Goal: Task Accomplishment & Management: Complete application form

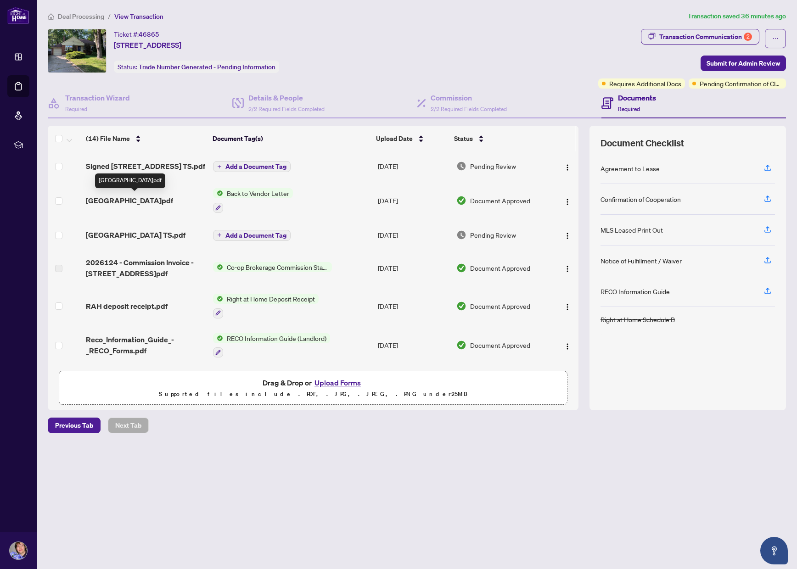
click at [146, 202] on span "[GEOGRAPHIC_DATA]pdf" at bounding box center [129, 200] width 87 height 11
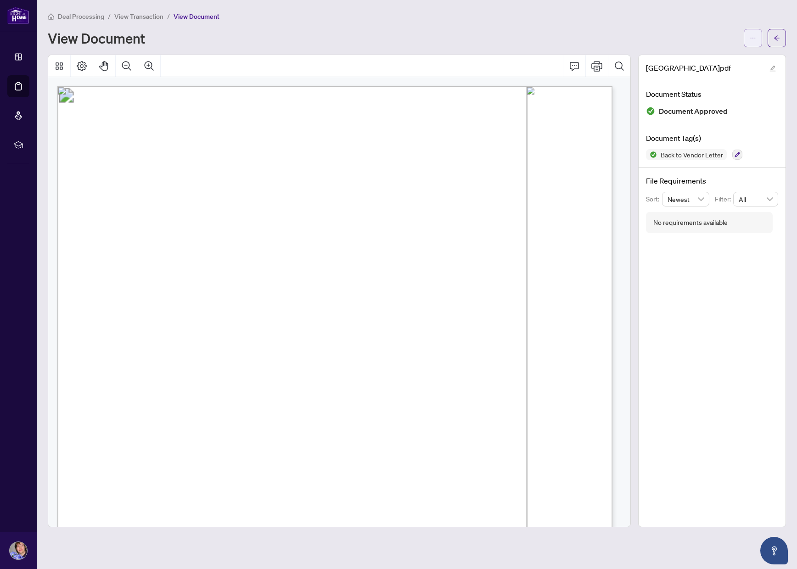
click at [747, 35] on button "button" at bounding box center [753, 38] width 18 height 18
click at [694, 61] on span "Download" at bounding box center [720, 58] width 70 height 10
click at [126, 15] on span "View Transaction" at bounding box center [138, 16] width 49 height 8
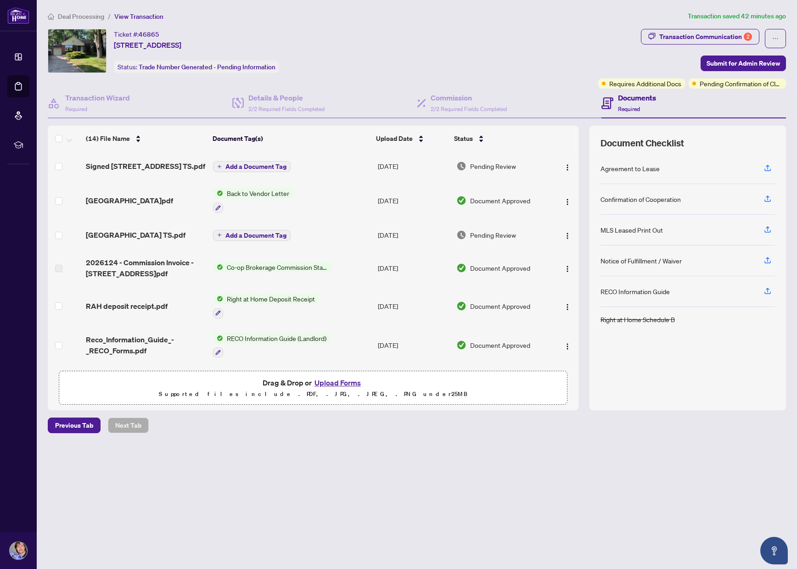
click at [247, 161] on button "Add a Document Tag" at bounding box center [252, 166] width 78 height 11
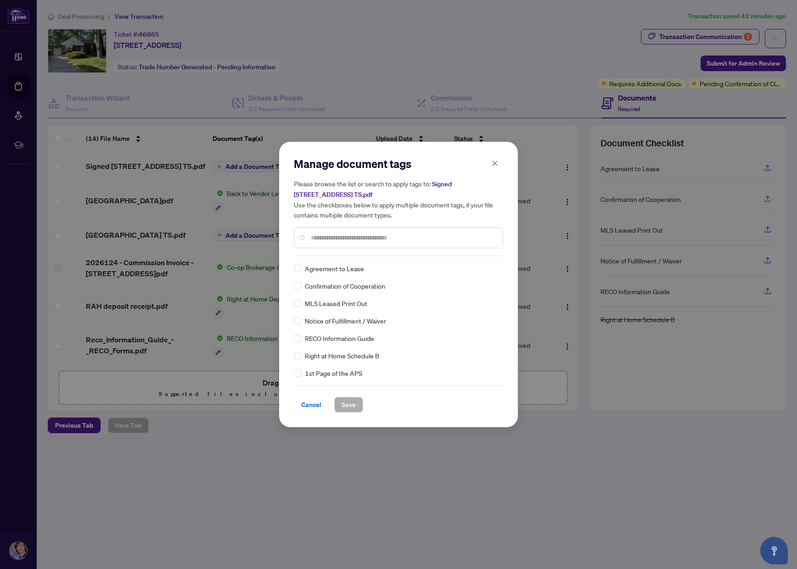
click at [317, 231] on div at bounding box center [398, 237] width 209 height 21
click at [315, 237] on input "text" at bounding box center [403, 238] width 185 height 10
type input "*****"
click at [342, 401] on span "Save" at bounding box center [349, 405] width 14 height 15
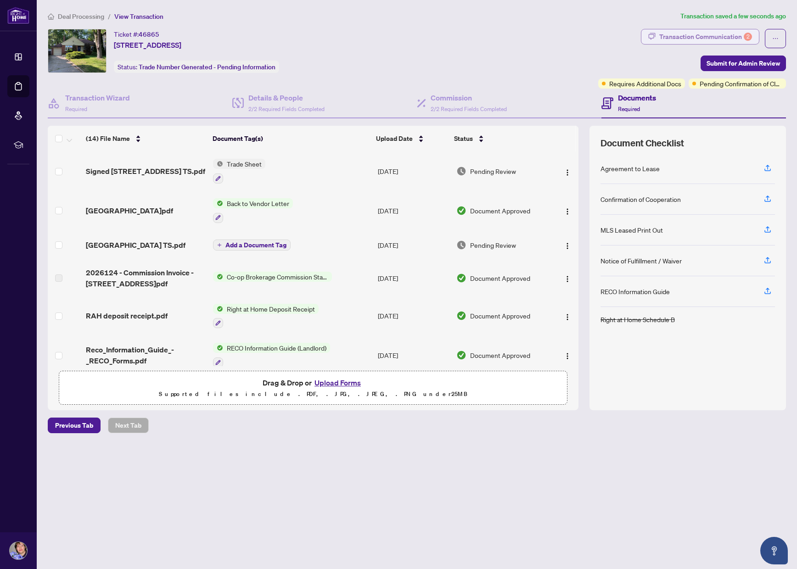
click at [695, 32] on div "Transaction Communication 2" at bounding box center [705, 36] width 93 height 15
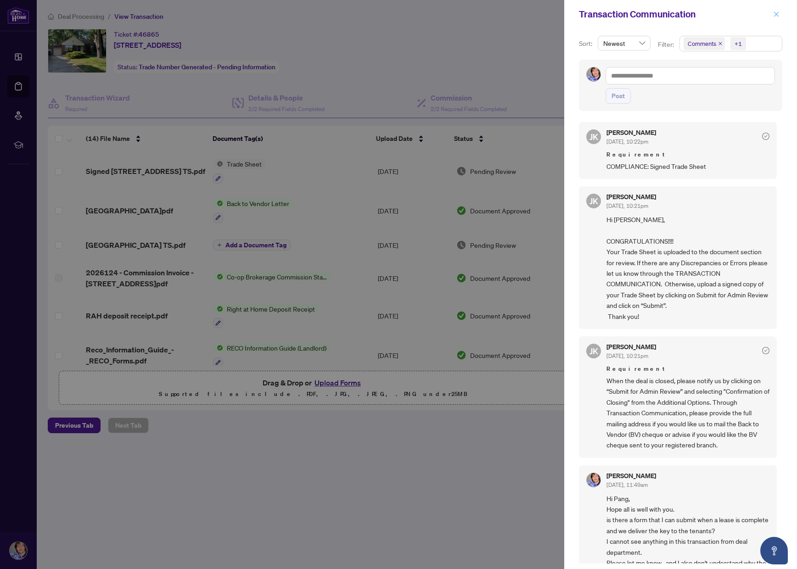
click at [775, 15] on icon "close" at bounding box center [776, 13] width 5 height 5
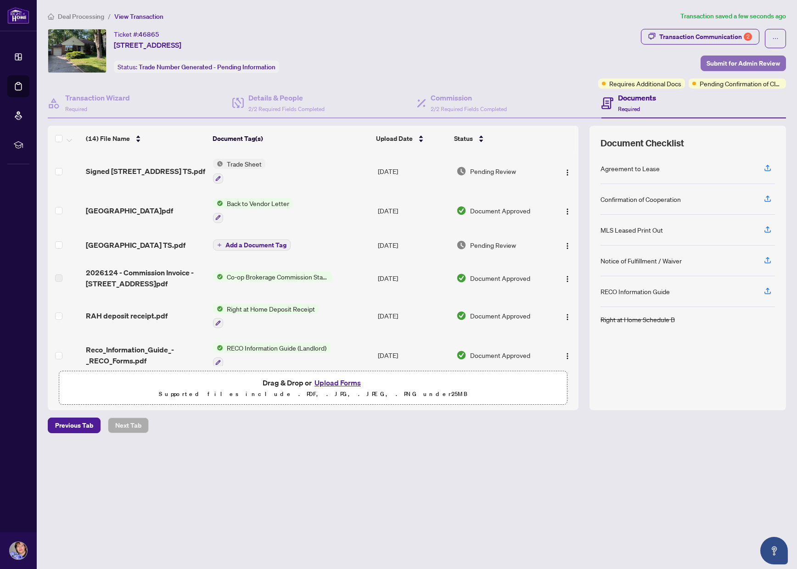
click at [709, 56] on span "Submit for Admin Review" at bounding box center [743, 63] width 73 height 15
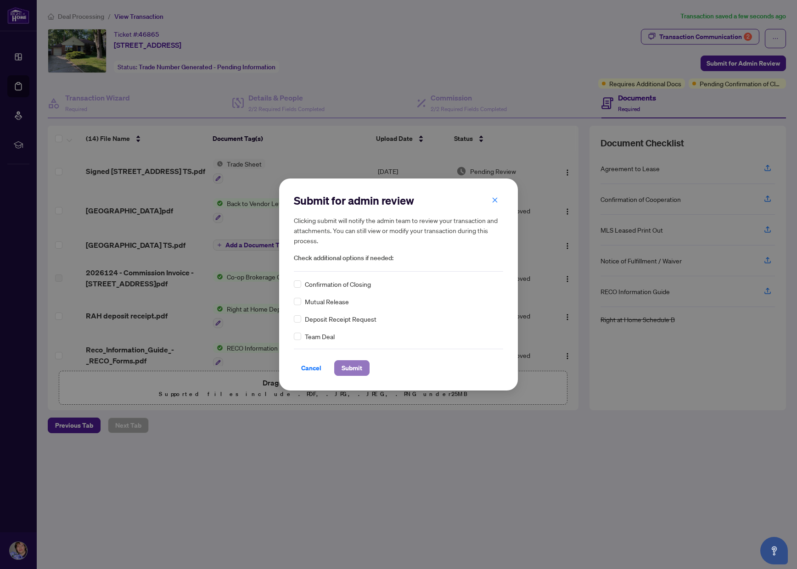
click at [346, 362] on span "Submit" at bounding box center [352, 368] width 21 height 15
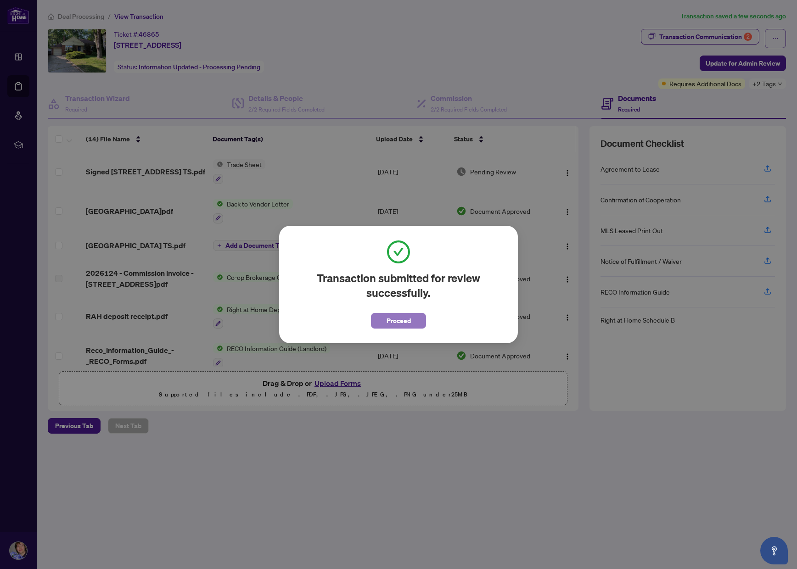
click at [384, 327] on button "Proceed" at bounding box center [398, 321] width 55 height 16
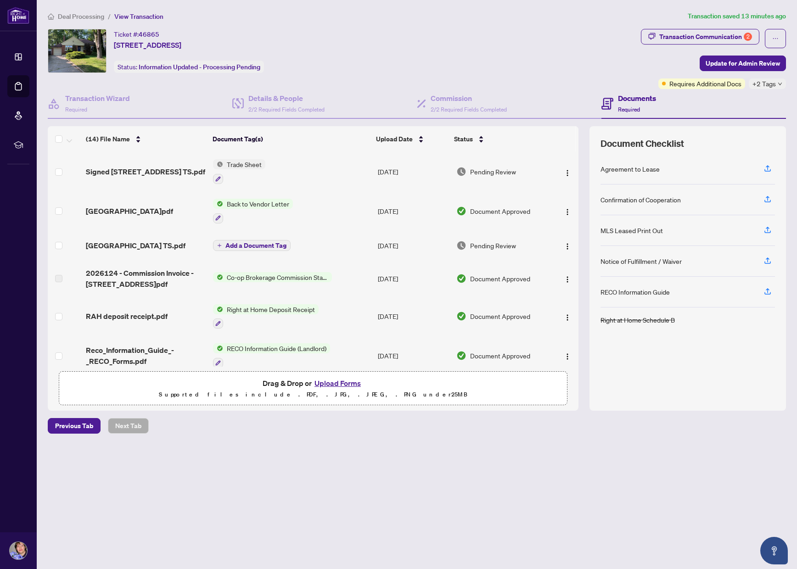
click at [318, 382] on button "Upload Forms" at bounding box center [338, 383] width 52 height 12
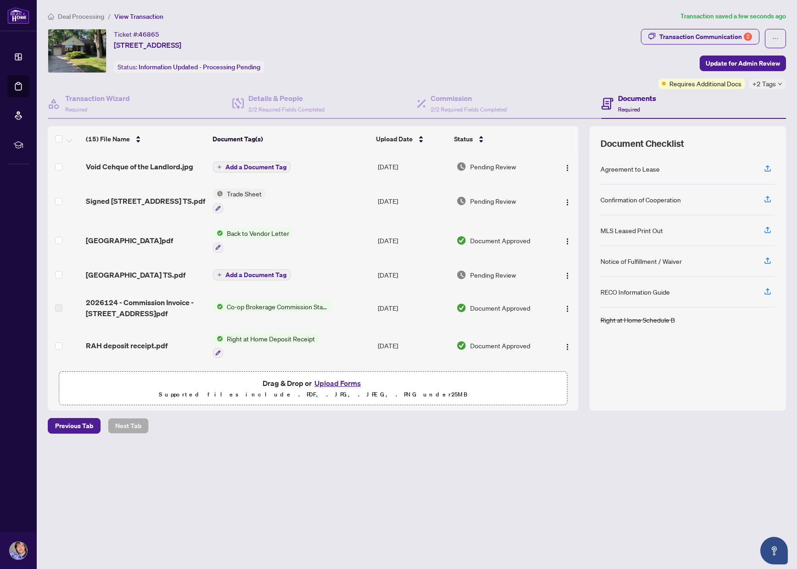
click at [263, 168] on span "Add a Document Tag" at bounding box center [255, 167] width 61 height 6
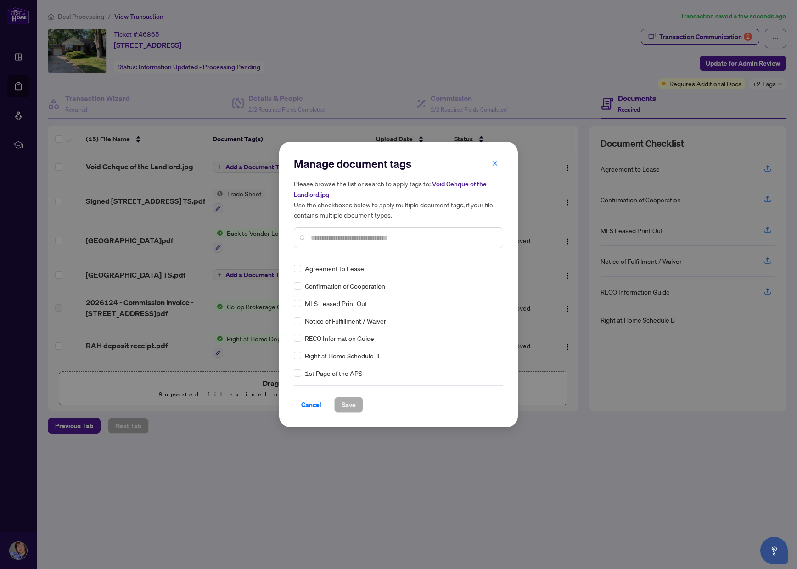
click at [326, 237] on input "text" at bounding box center [403, 238] width 185 height 10
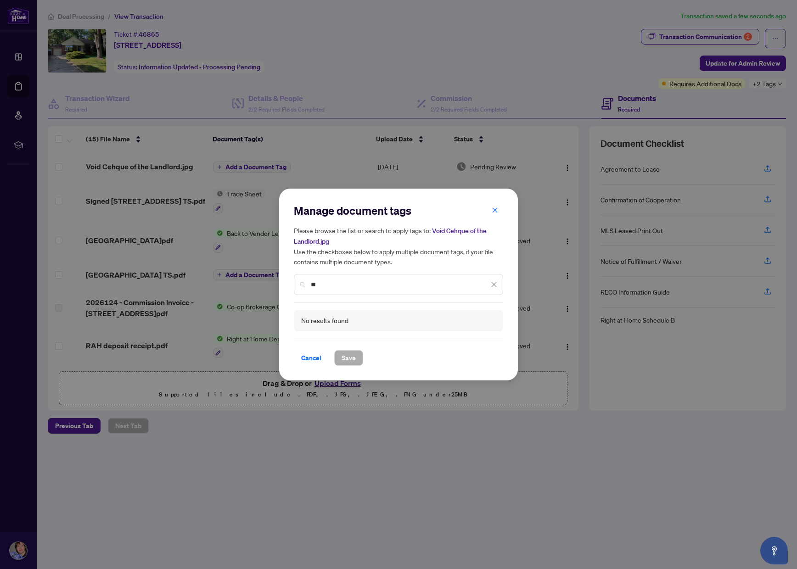
type input "*"
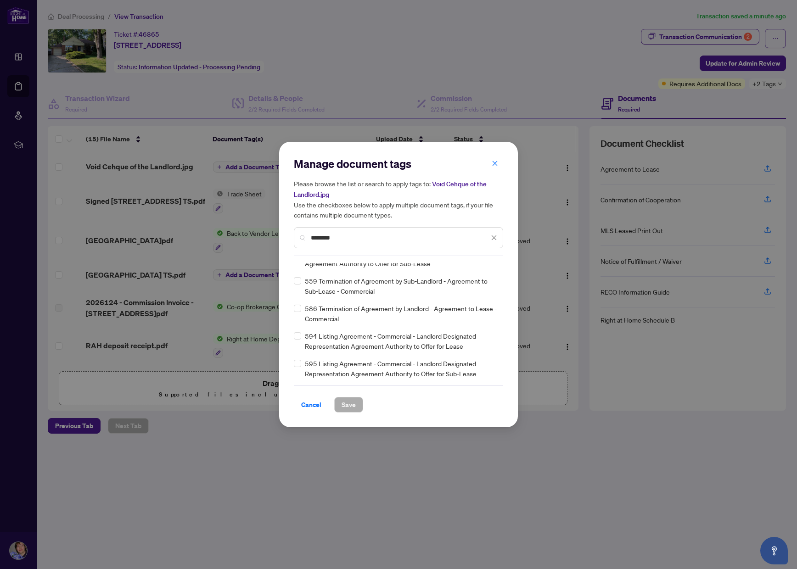
scroll to position [233, 0]
type input "********"
click at [311, 400] on span "Cancel" at bounding box center [311, 405] width 20 height 15
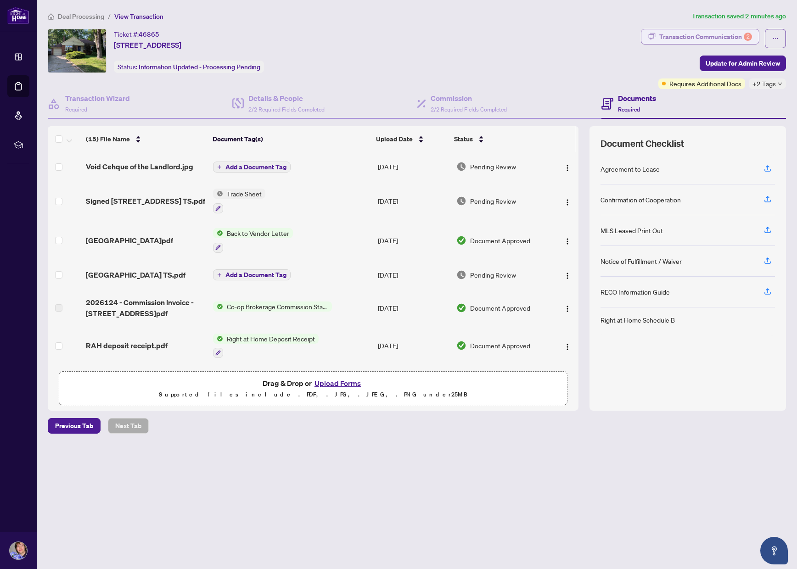
click at [678, 35] on div "Transaction Communication 2" at bounding box center [705, 36] width 93 height 15
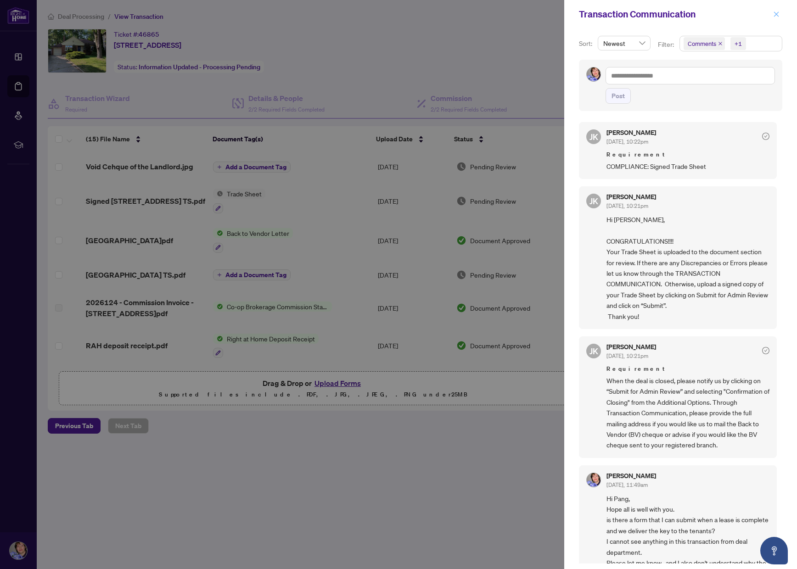
click at [773, 16] on icon "close" at bounding box center [776, 14] width 6 height 6
